Goal: Communication & Community: Answer question/provide support

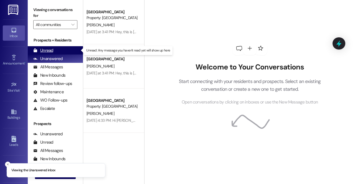
click at [62, 52] on div "Unread (0)" at bounding box center [55, 50] width 55 height 8
